Goal: Find specific page/section

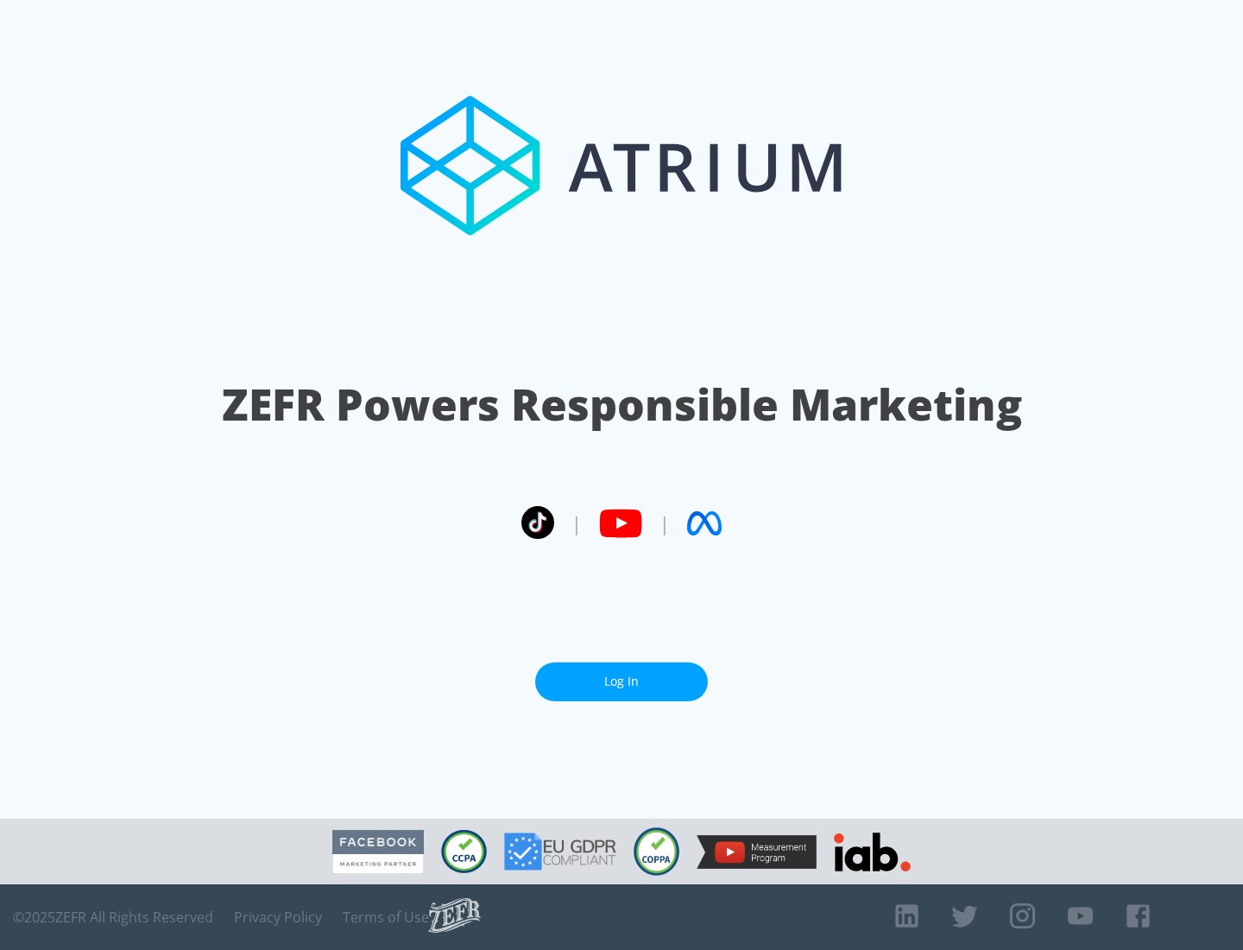
click at [622, 681] on link "Log In" at bounding box center [621, 681] width 173 height 39
